Goal: Use online tool/utility: Utilize a website feature to perform a specific function

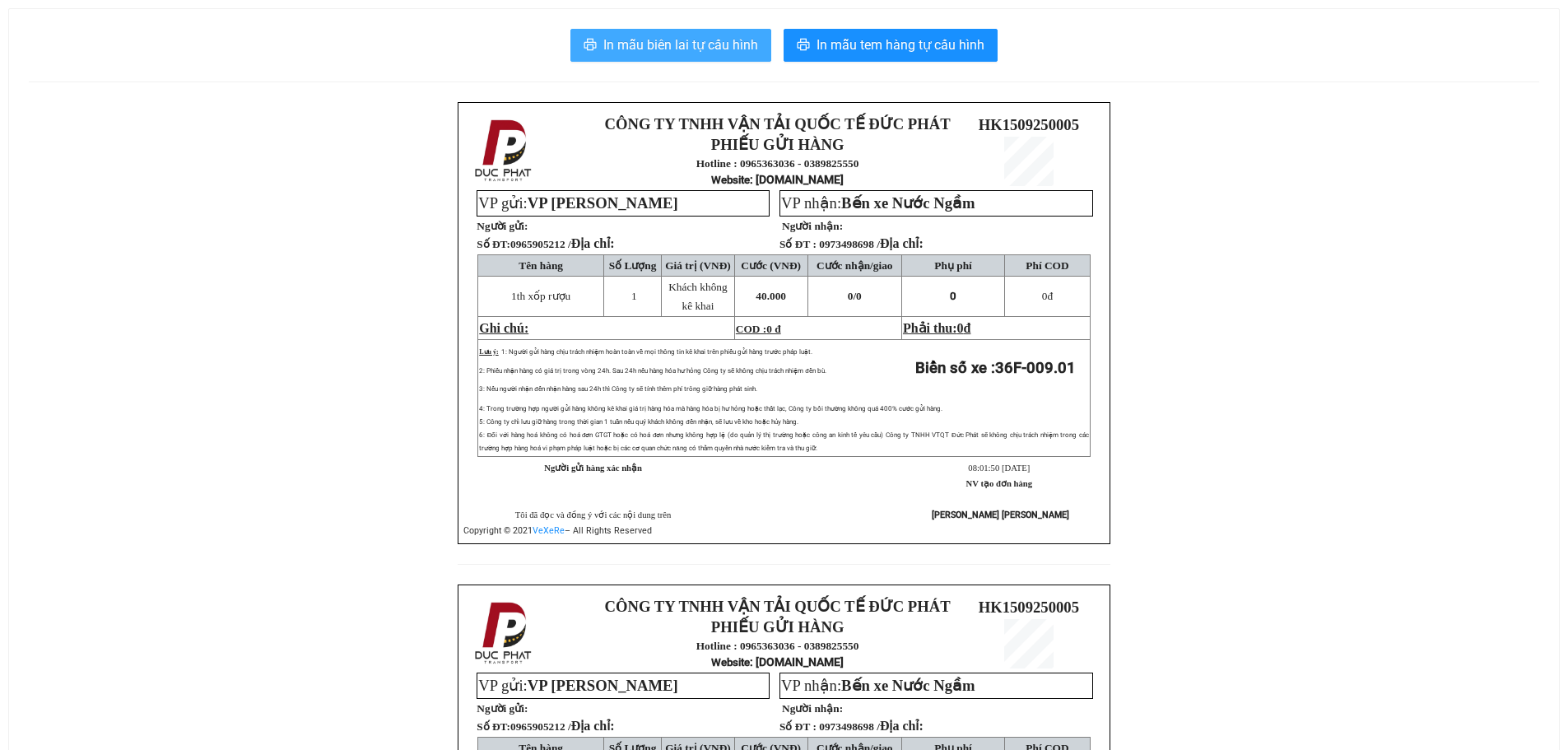
click at [611, 39] on span "In mẫu biên lai tự cấu hình" at bounding box center [681, 44] width 155 height 21
click at [699, 36] on span "In mẫu biên lai tự cấu hình" at bounding box center [681, 44] width 155 height 21
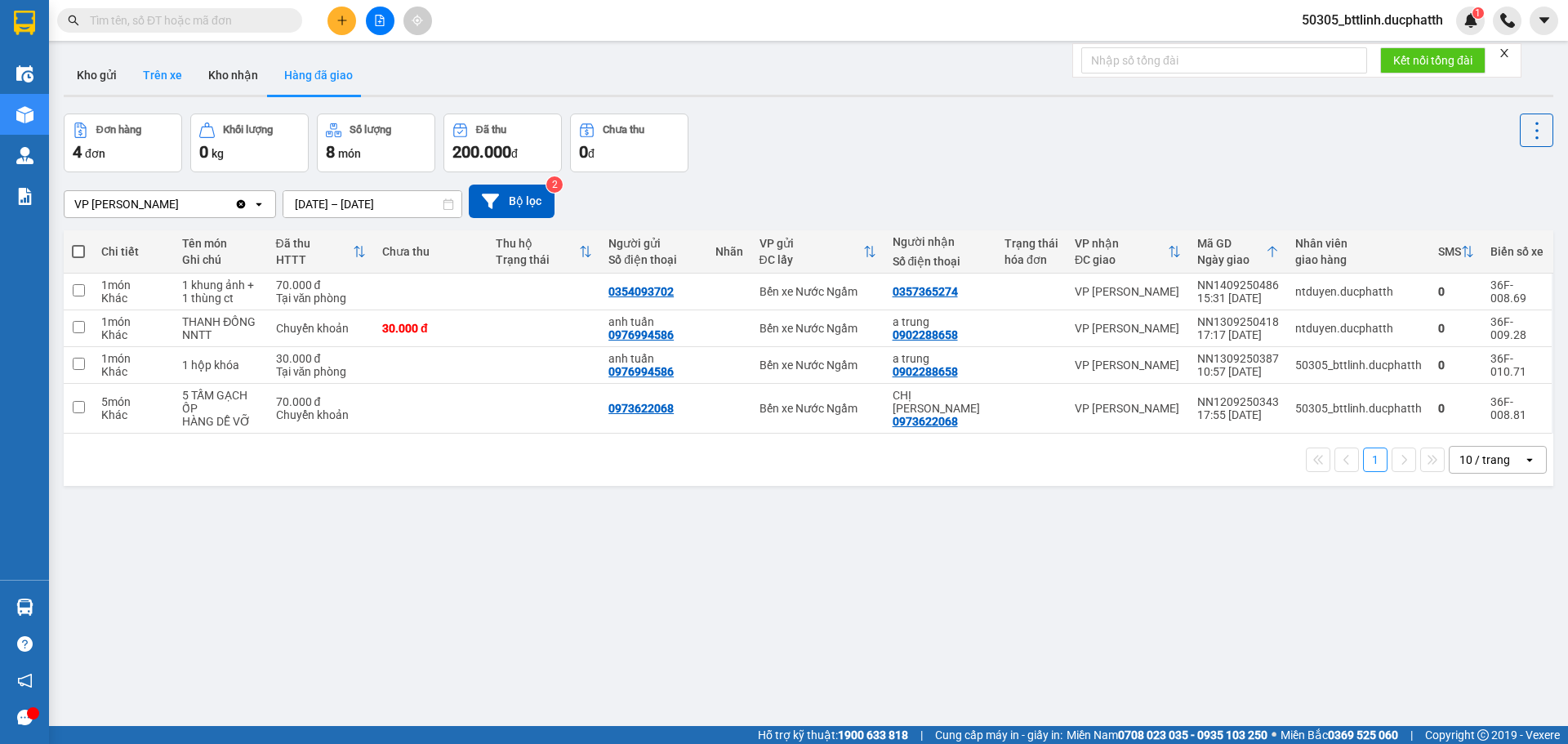
click at [170, 74] on button "Trên xe" at bounding box center [162, 75] width 65 height 39
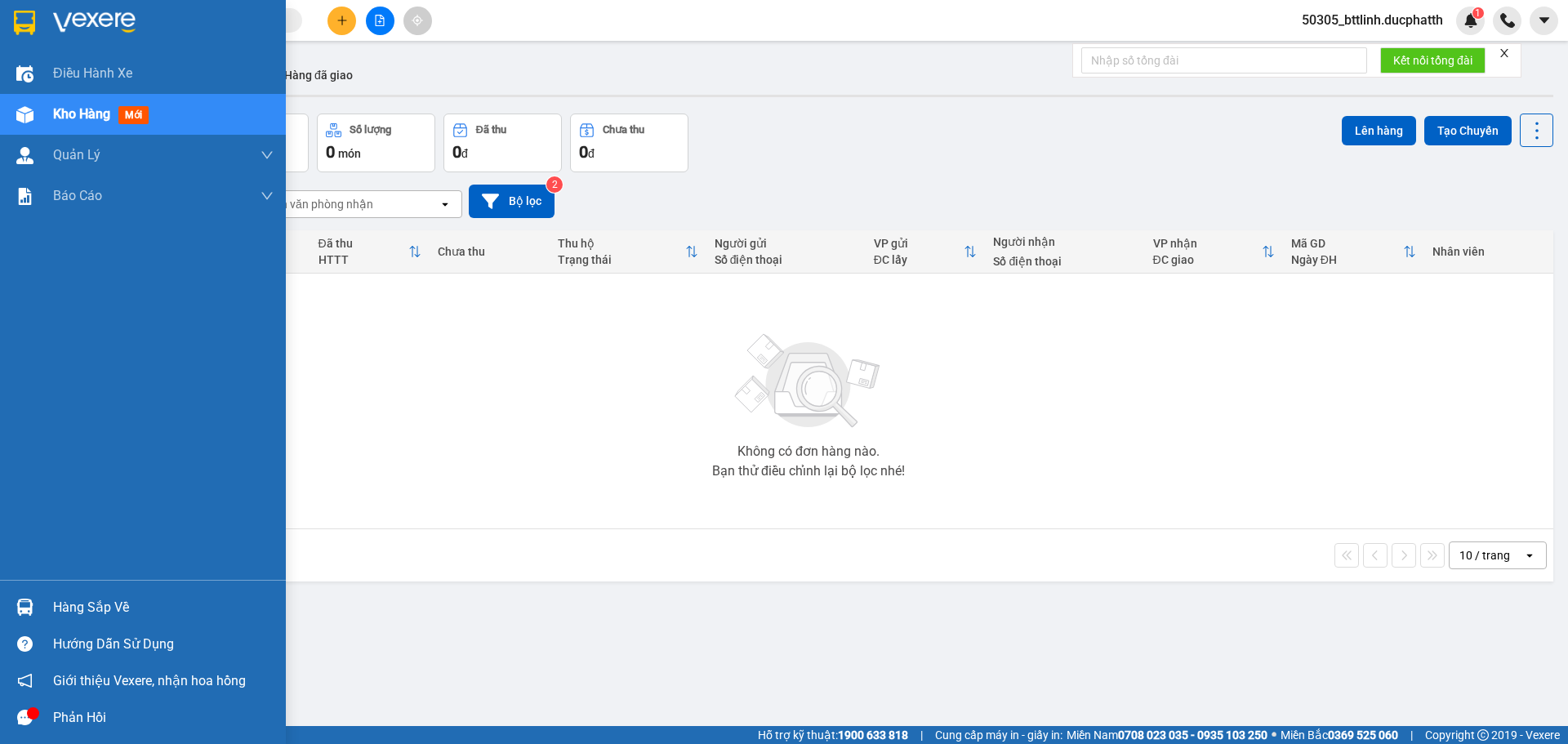
click at [38, 600] on div at bounding box center [25, 607] width 29 height 29
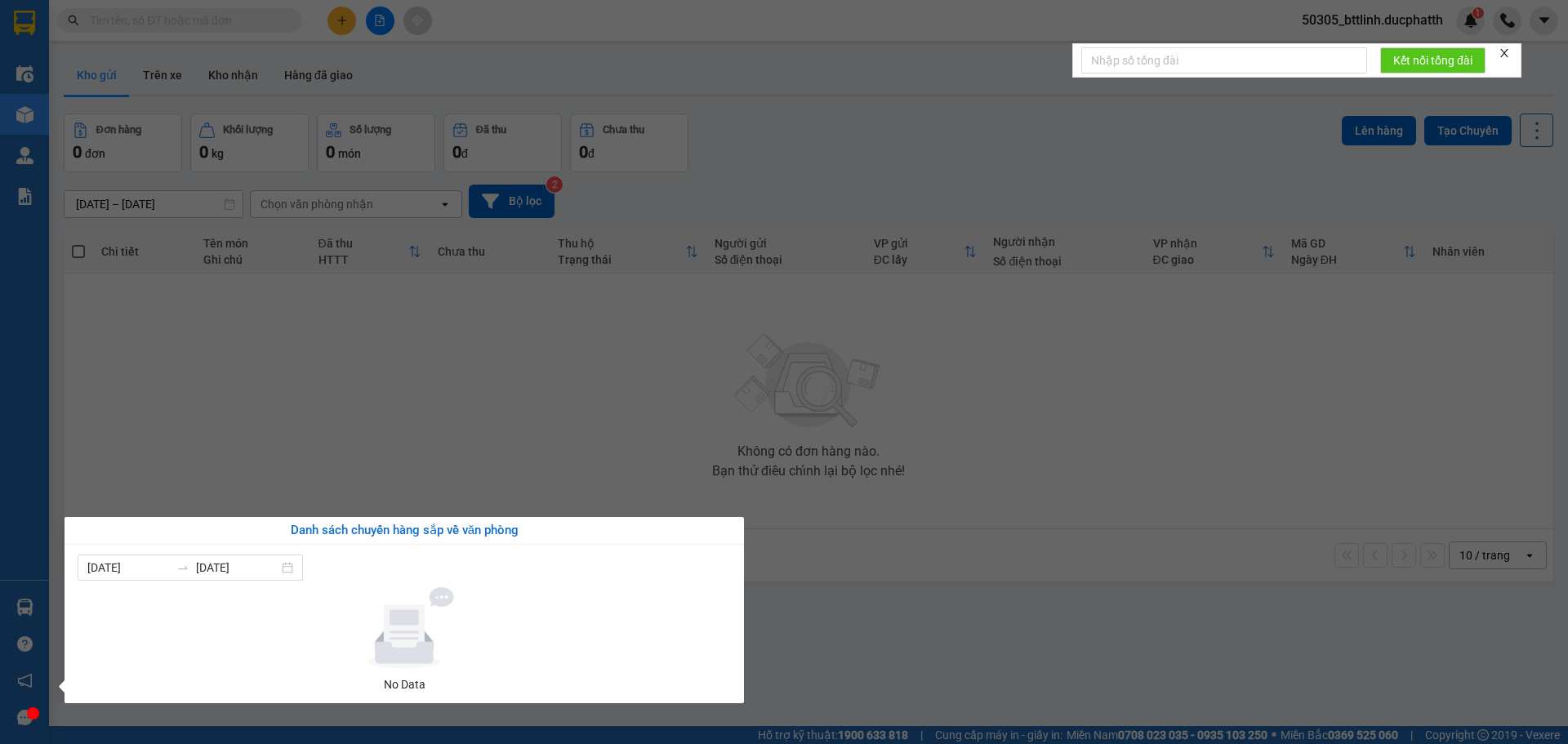
click at [849, 629] on section "Kết quả tìm kiếm ( 0 ) Bộ lọc No Data 50305_bttlinh.ducphatth 1 Điều hành xe Kh…" at bounding box center [784, 372] width 1568 height 744
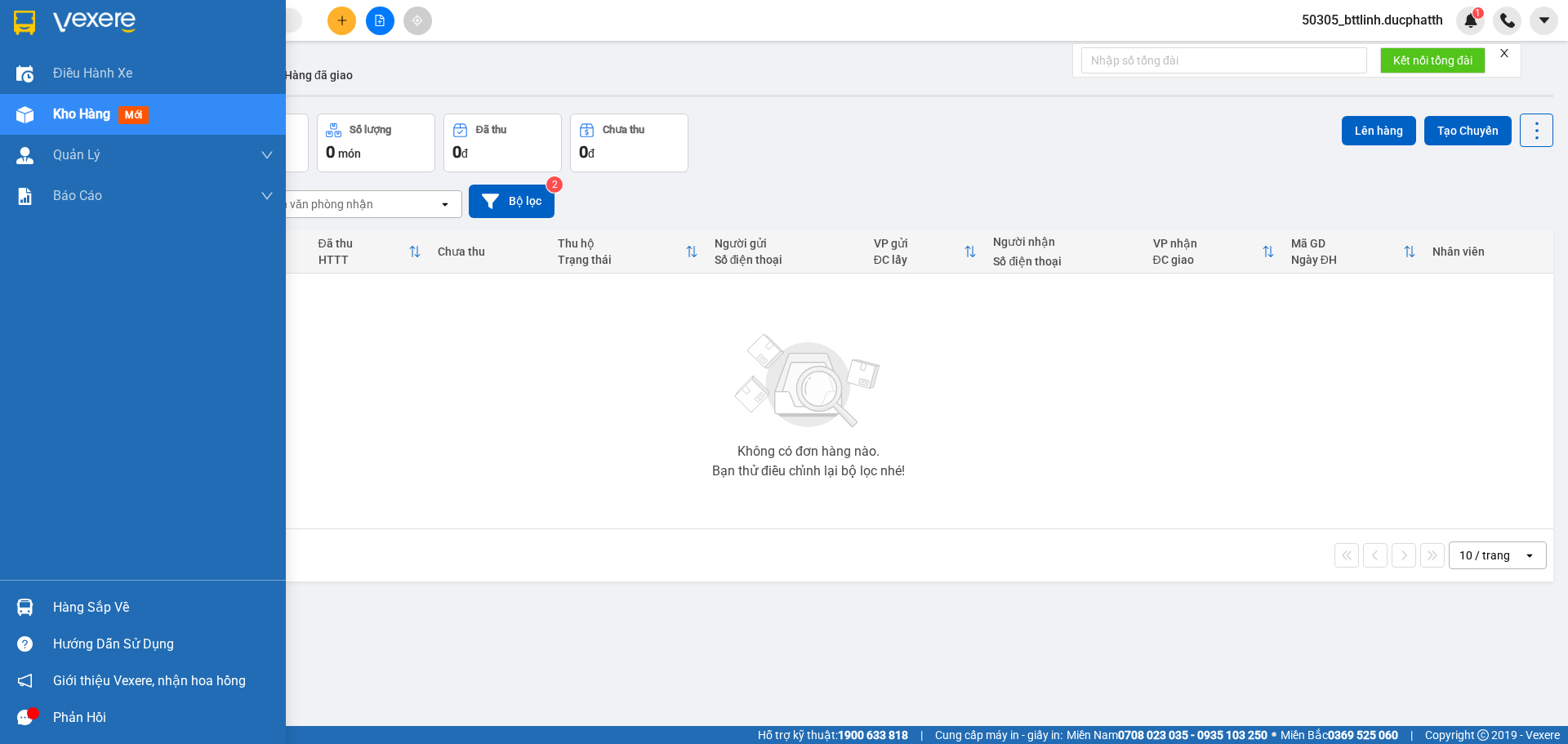
click at [27, 610] on img at bounding box center [25, 607] width 17 height 17
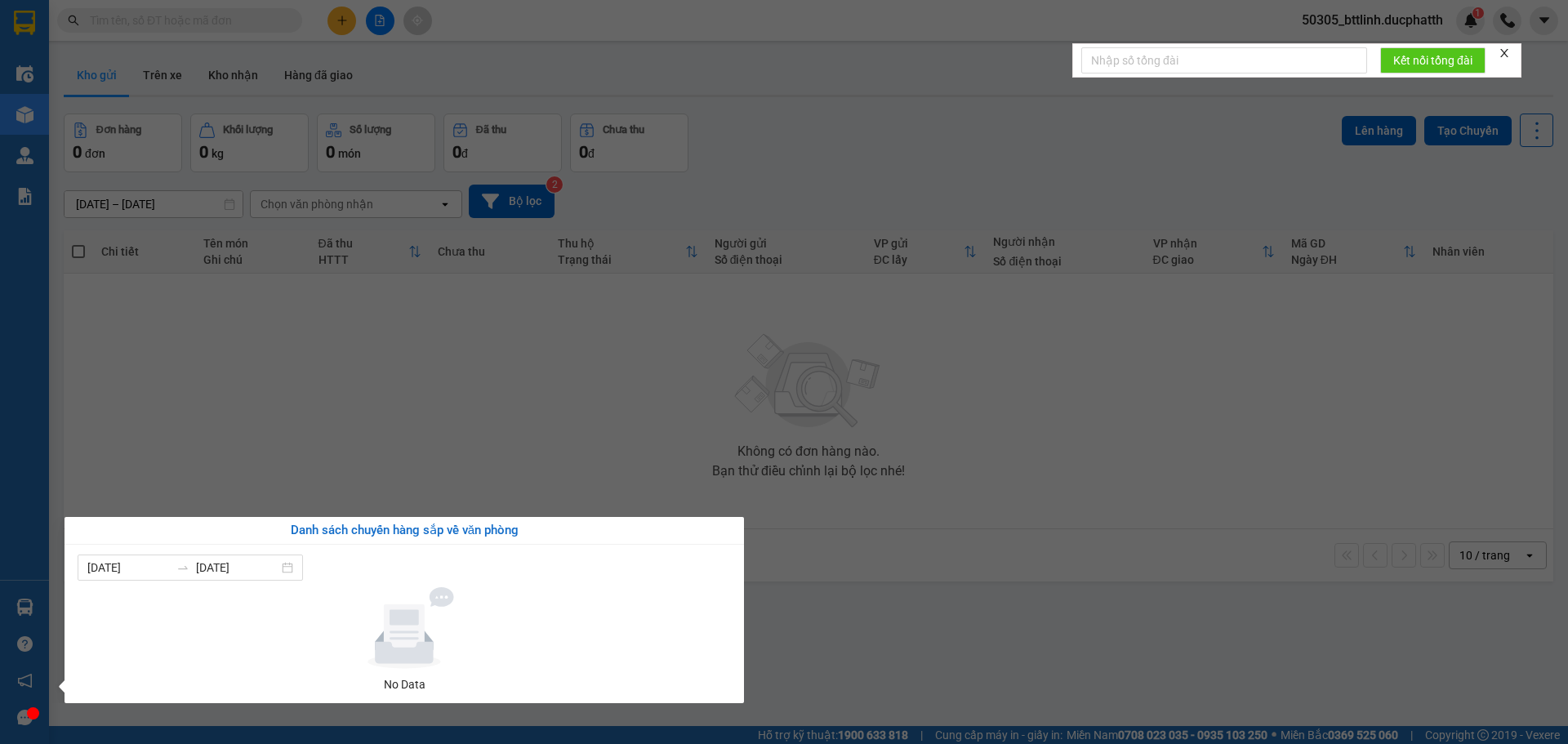
click at [898, 608] on section "Kết quả tìm kiếm ( 0 ) Bộ lọc No Data 50305_bttlinh.ducphatth 1 Điều hành xe Kh…" at bounding box center [784, 372] width 1568 height 744
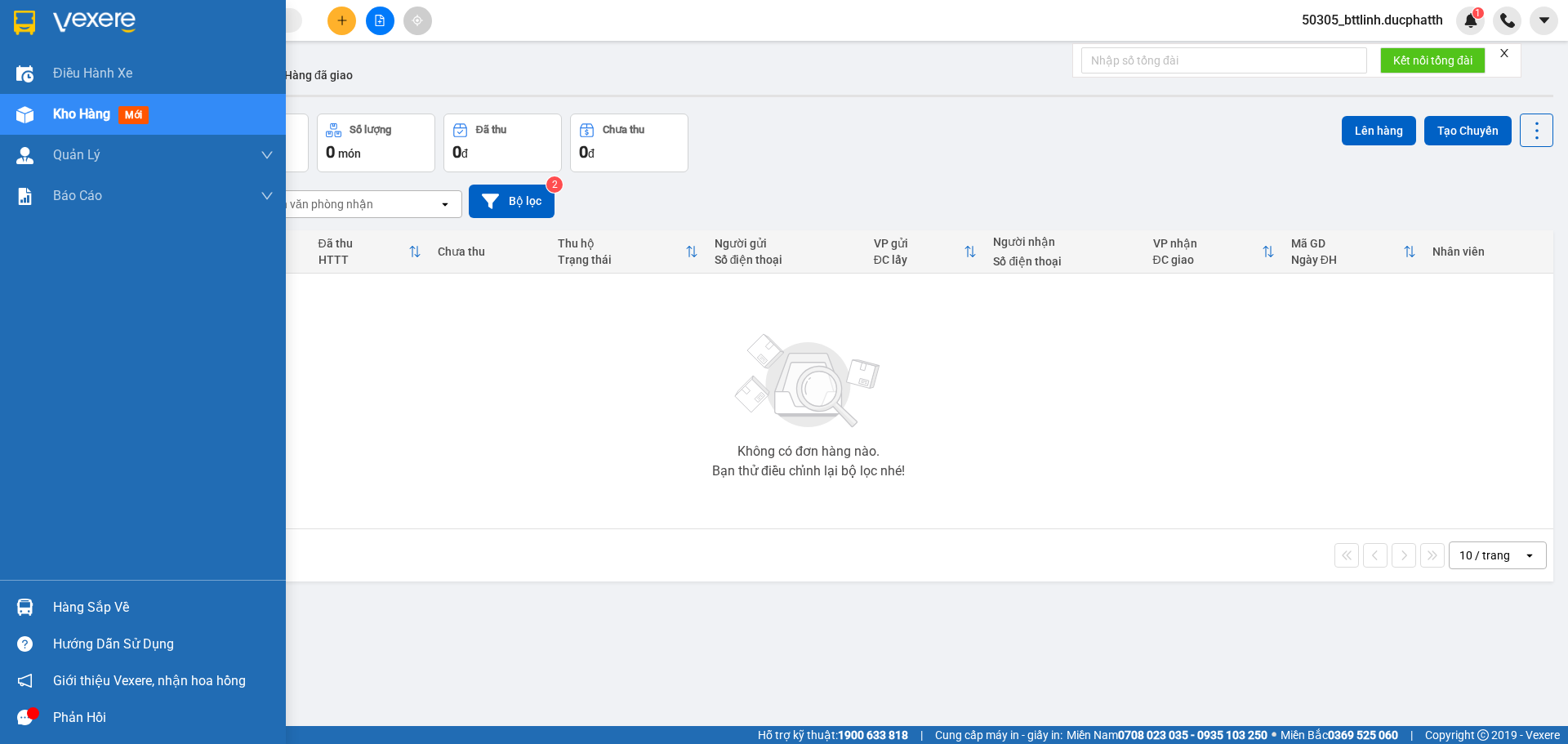
click at [70, 617] on div "Hàng sắp về" at bounding box center [164, 607] width 221 height 25
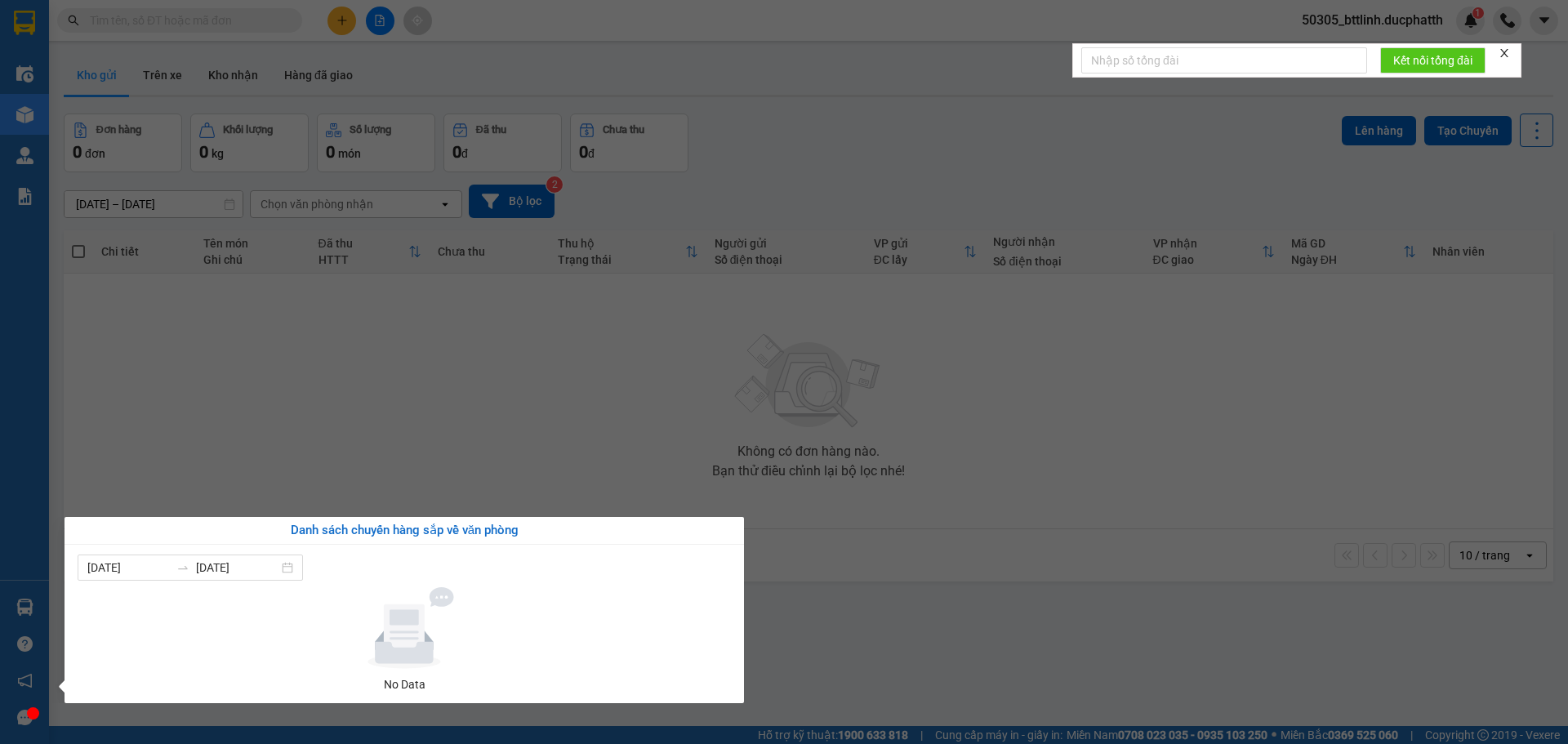
click at [921, 640] on section "Kết quả tìm kiếm ( 0 ) Bộ lọc No Data 50305_bttlinh.ducphatth 1 Điều hành xe Kh…" at bounding box center [784, 372] width 1568 height 744
